Goal: Information Seeking & Learning: Check status

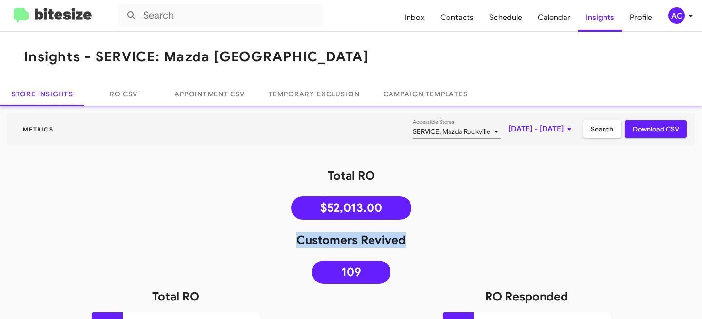
scroll to position [78, 0]
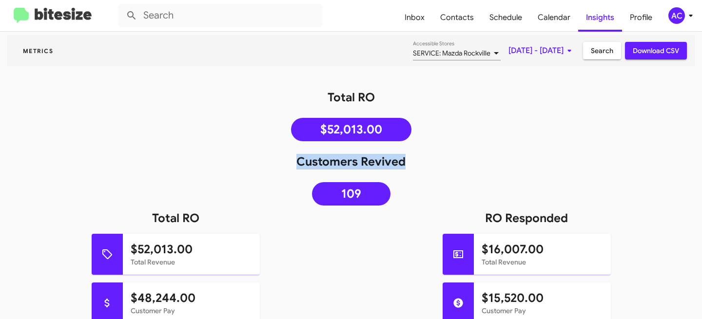
click at [421, 172] on div "Customers Revived 109" at bounding box center [351, 182] width 702 height 57
click at [291, 168] on h1 "Customers Revived" at bounding box center [351, 162] width 702 height 16
drag, startPoint x: 295, startPoint y: 164, endPoint x: 403, endPoint y: 170, distance: 108.8
click at [403, 170] on div "Customers Revived 109" at bounding box center [351, 182] width 702 height 57
copy h1 "Customers Revived"
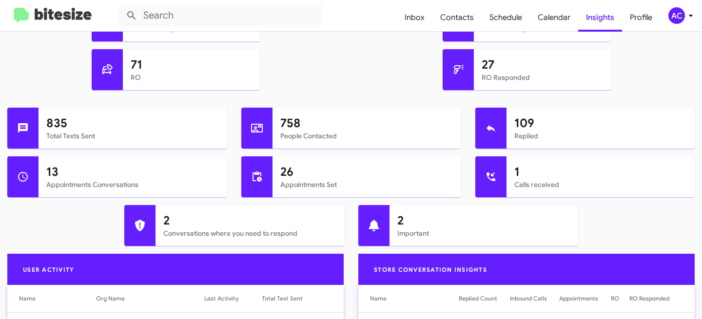
scroll to position [362, 0]
